Goal: Information Seeking & Learning: Check status

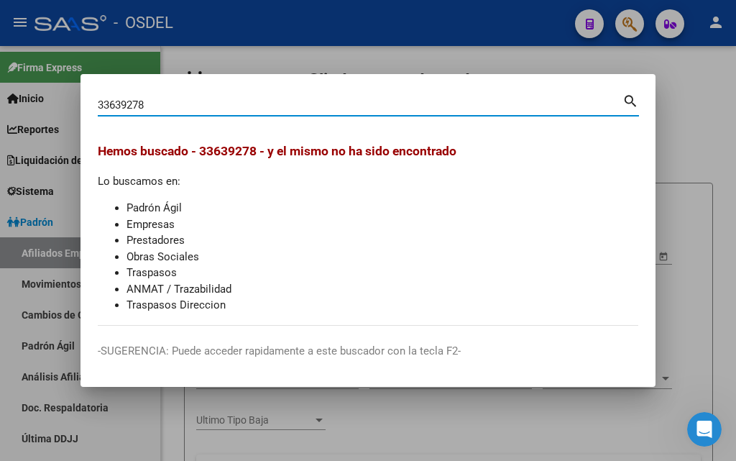
drag, startPoint x: 139, startPoint y: 106, endPoint x: 0, endPoint y: 98, distance: 138.9
click at [0, 98] on div "33639278 Buscar (apellido, dni, cuil, nro traspaso, cuit, obra social) search H…" at bounding box center [368, 230] width 736 height 461
type input "27228585055"
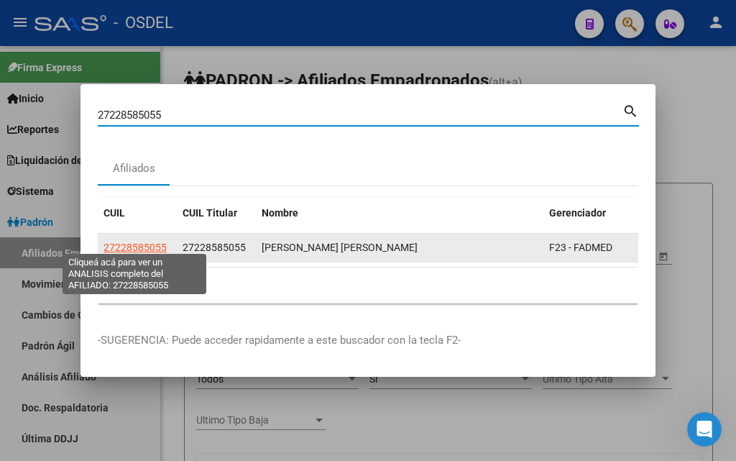
click at [133, 244] on span "27228585055" at bounding box center [134, 246] width 63 height 11
type textarea "27228585055"
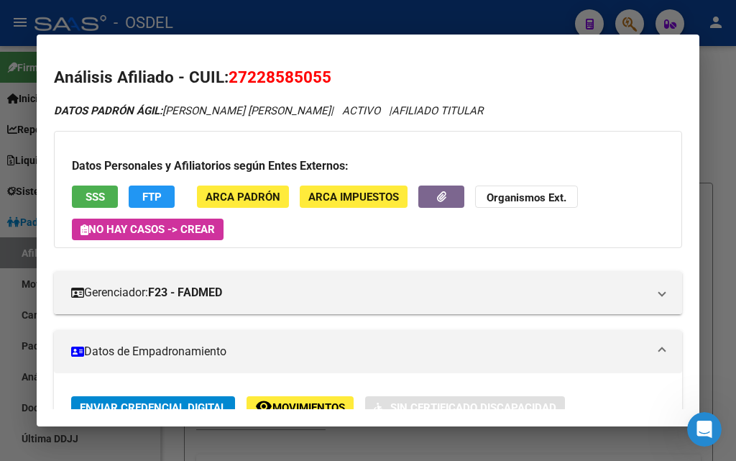
click at [78, 192] on button "SSS" at bounding box center [95, 196] width 46 height 22
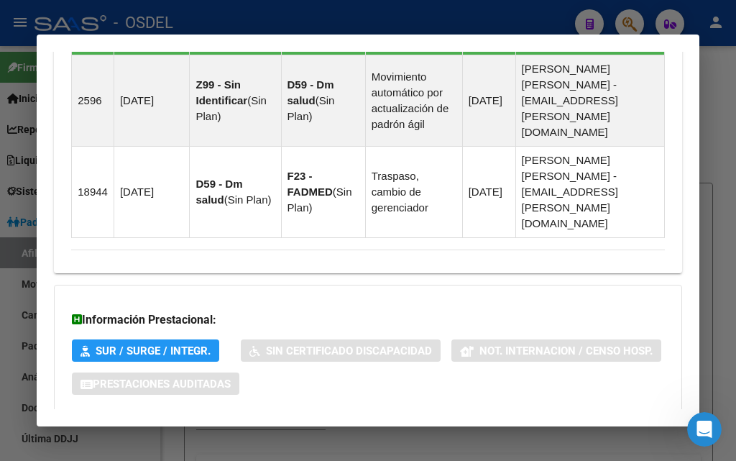
scroll to position [1112, 0]
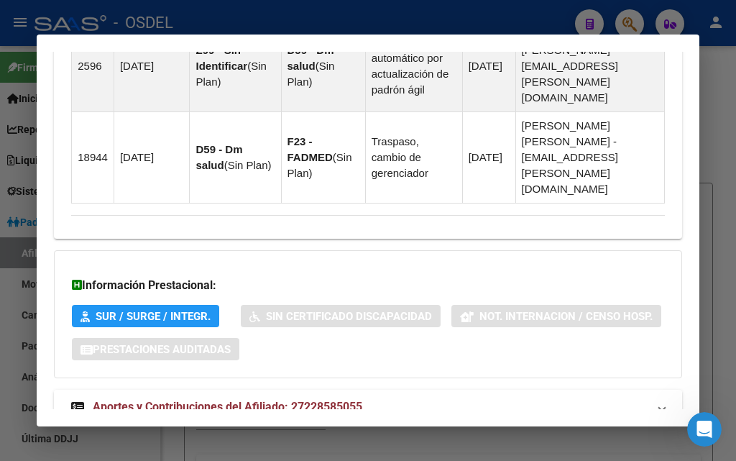
click at [285, 399] on span "Aportes y Contribuciones del Afiliado: 27228585055" at bounding box center [227, 406] width 269 height 14
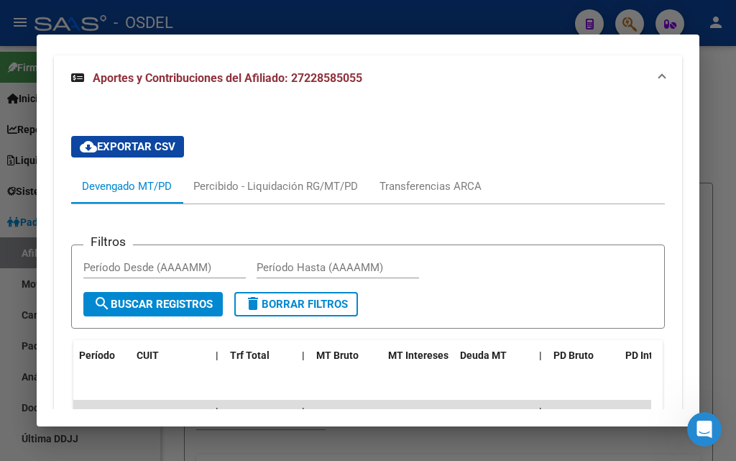
scroll to position [1412, 0]
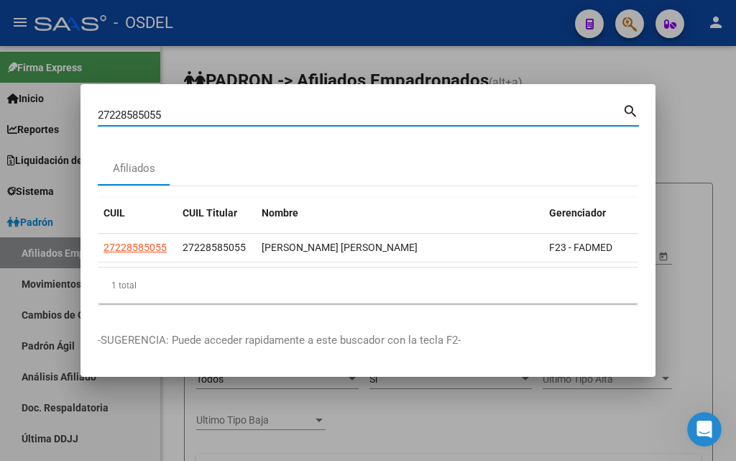
drag, startPoint x: 163, startPoint y: 108, endPoint x: 91, endPoint y: 108, distance: 71.8
click at [91, 108] on mat-dialog-content "27228585055 Buscar (apellido, dni, cuil, nro traspaso, cuit, obra social) searc…" at bounding box center [367, 207] width 575 height 213
paste input "0-41556831-3"
type input "20415568313"
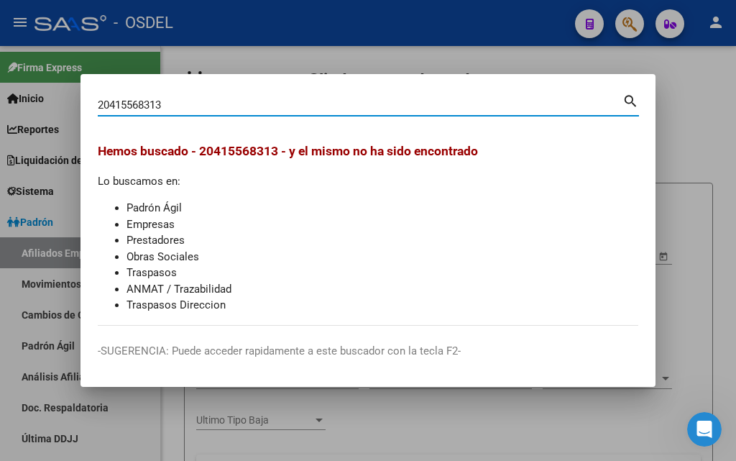
drag, startPoint x: 193, startPoint y: 106, endPoint x: 0, endPoint y: 86, distance: 193.5
click at [0, 86] on div "20415568313 Buscar (apellido, dni, cuil, nro traspaso, cuit, obra social) searc…" at bounding box center [368, 230] width 736 height 461
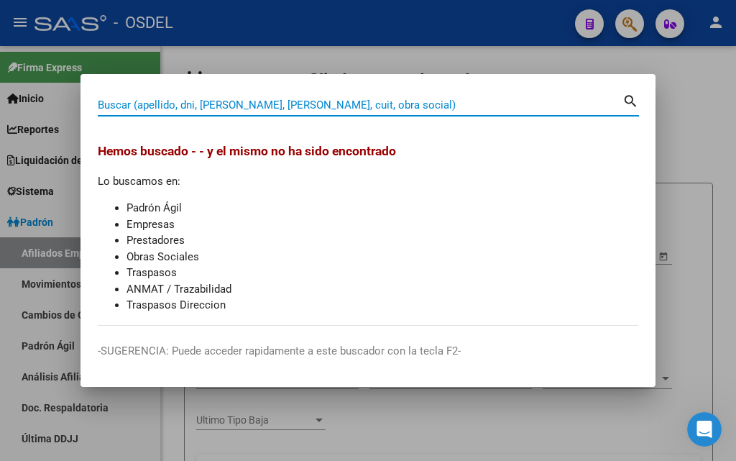
paste input "41556831"
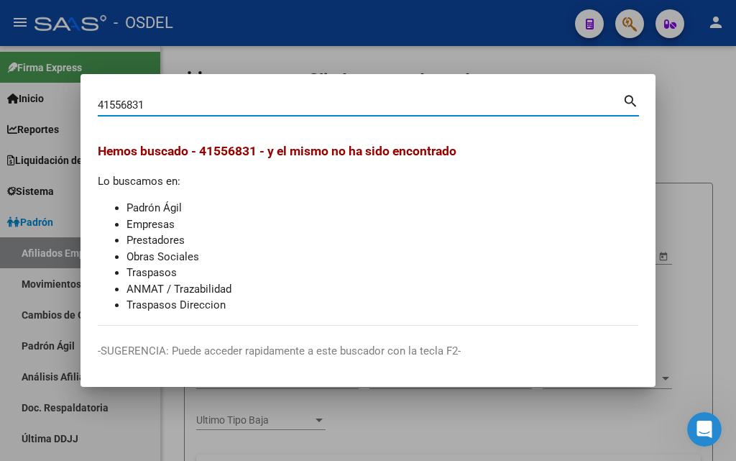
type input "41556831"
click at [711, 203] on div at bounding box center [368, 230] width 736 height 461
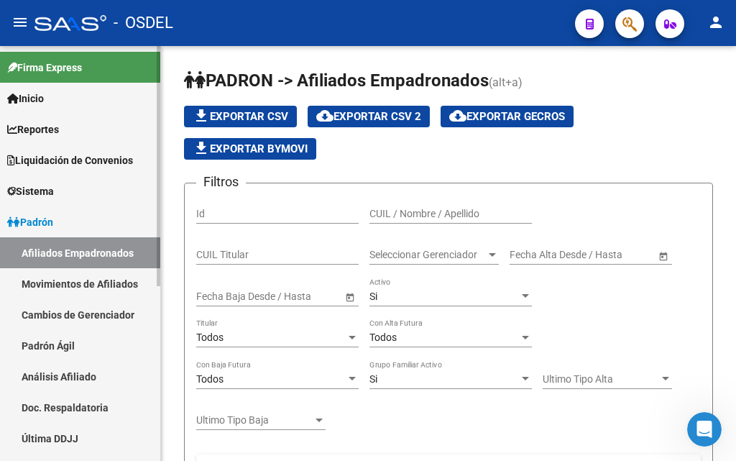
click at [88, 341] on link "Padrón Ágil" at bounding box center [80, 345] width 160 height 31
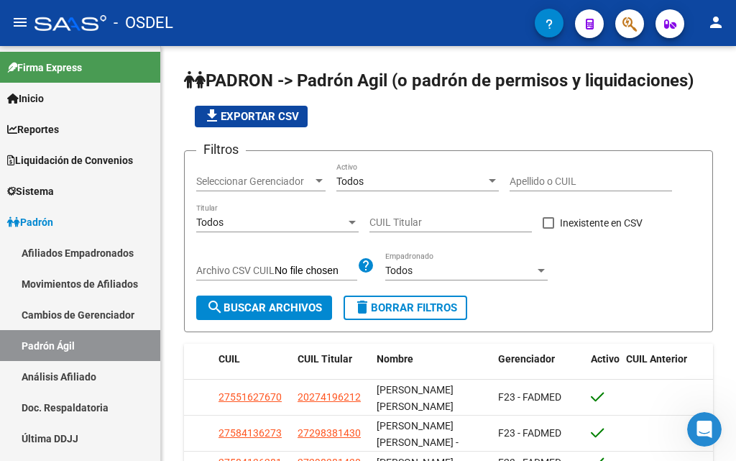
click at [635, 15] on span "button" at bounding box center [629, 23] width 14 height 29
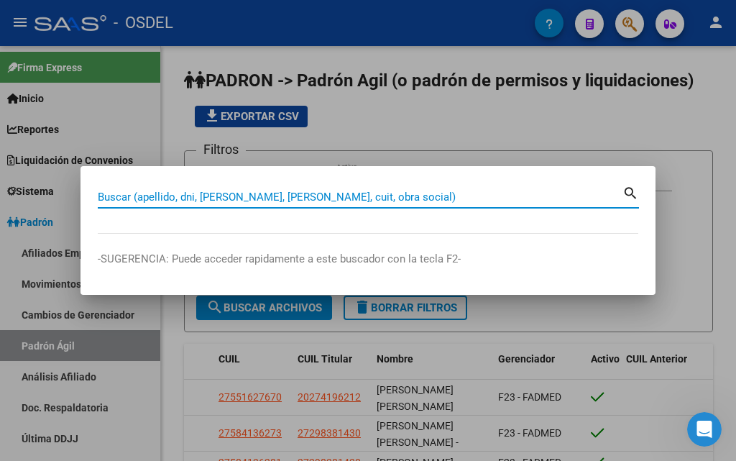
paste input "41556831"
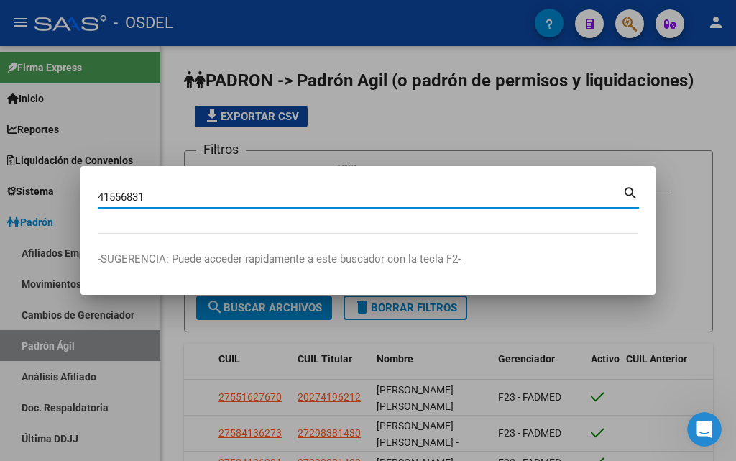
type input "41556831"
